Goal: Information Seeking & Learning: Check status

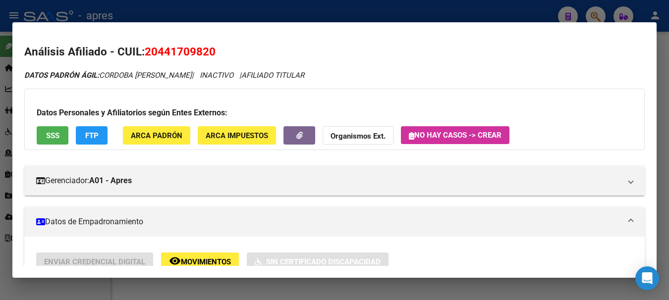
click at [519, 34] on mat-dialog-content "Análisis Afiliado - CUIL: 20441709820 DATOS PADRÓN ÁGIL: CORDOBA [PERSON_NAME] …" at bounding box center [334, 149] width 644 height 231
click at [283, 6] on div at bounding box center [334, 150] width 669 height 300
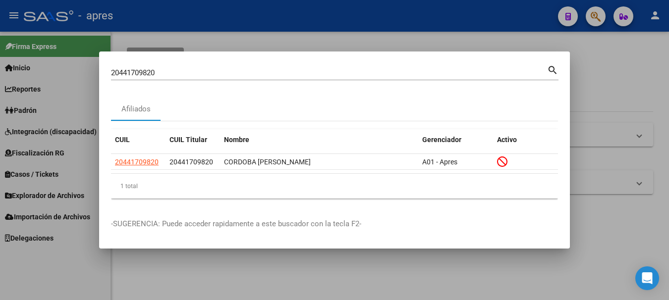
click at [283, 6] on div at bounding box center [334, 150] width 669 height 300
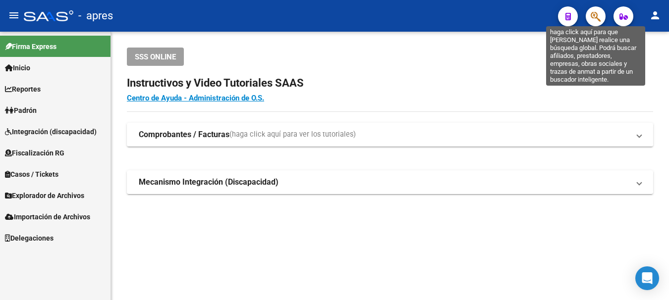
click at [597, 17] on icon "button" at bounding box center [596, 16] width 10 height 11
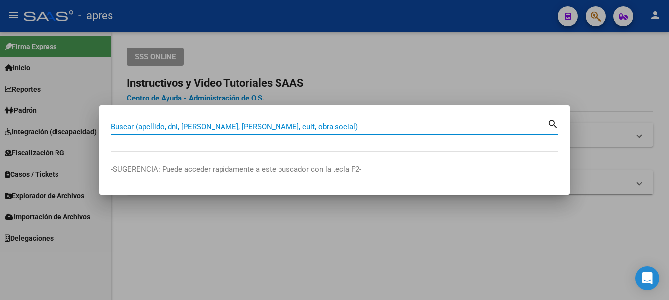
paste input "20351129892"
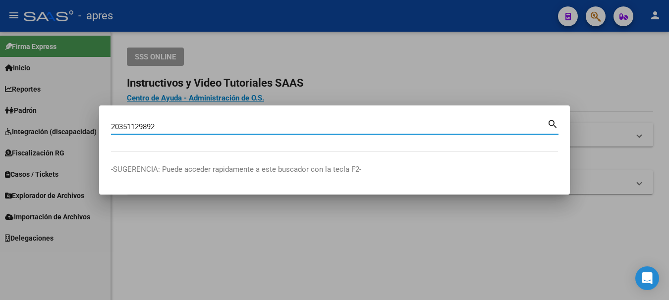
type input "20351129892"
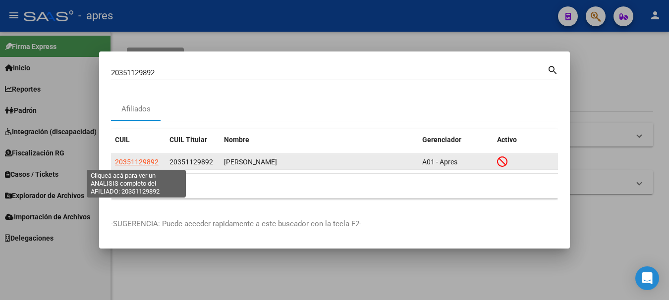
click at [131, 165] on span "20351129892" at bounding box center [137, 162] width 44 height 8
type textarea "20351129892"
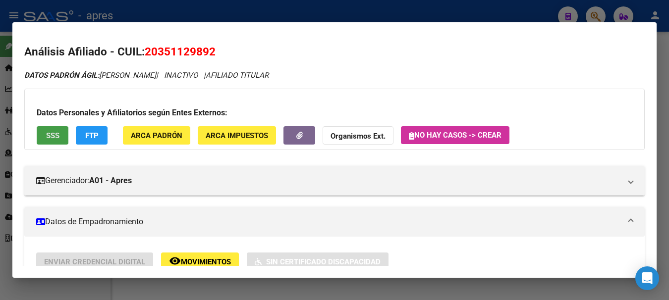
click at [53, 136] on span "SSS" at bounding box center [52, 135] width 13 height 9
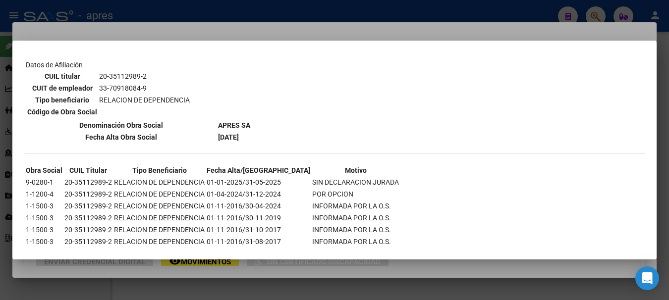
scroll to position [763, 0]
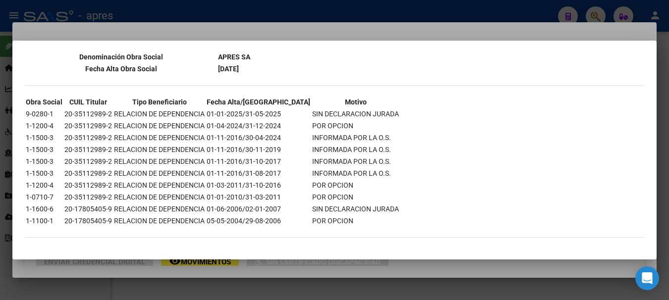
click at [284, 31] on div at bounding box center [334, 150] width 669 height 300
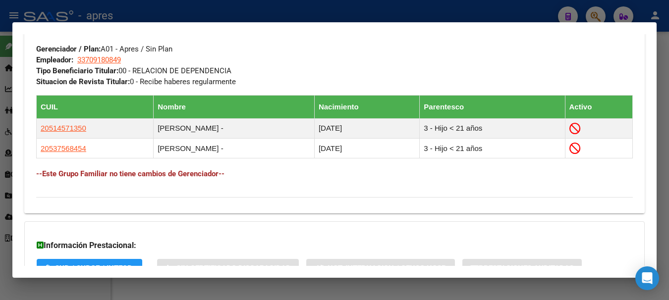
scroll to position [593, 0]
